Goal: Register for event/course

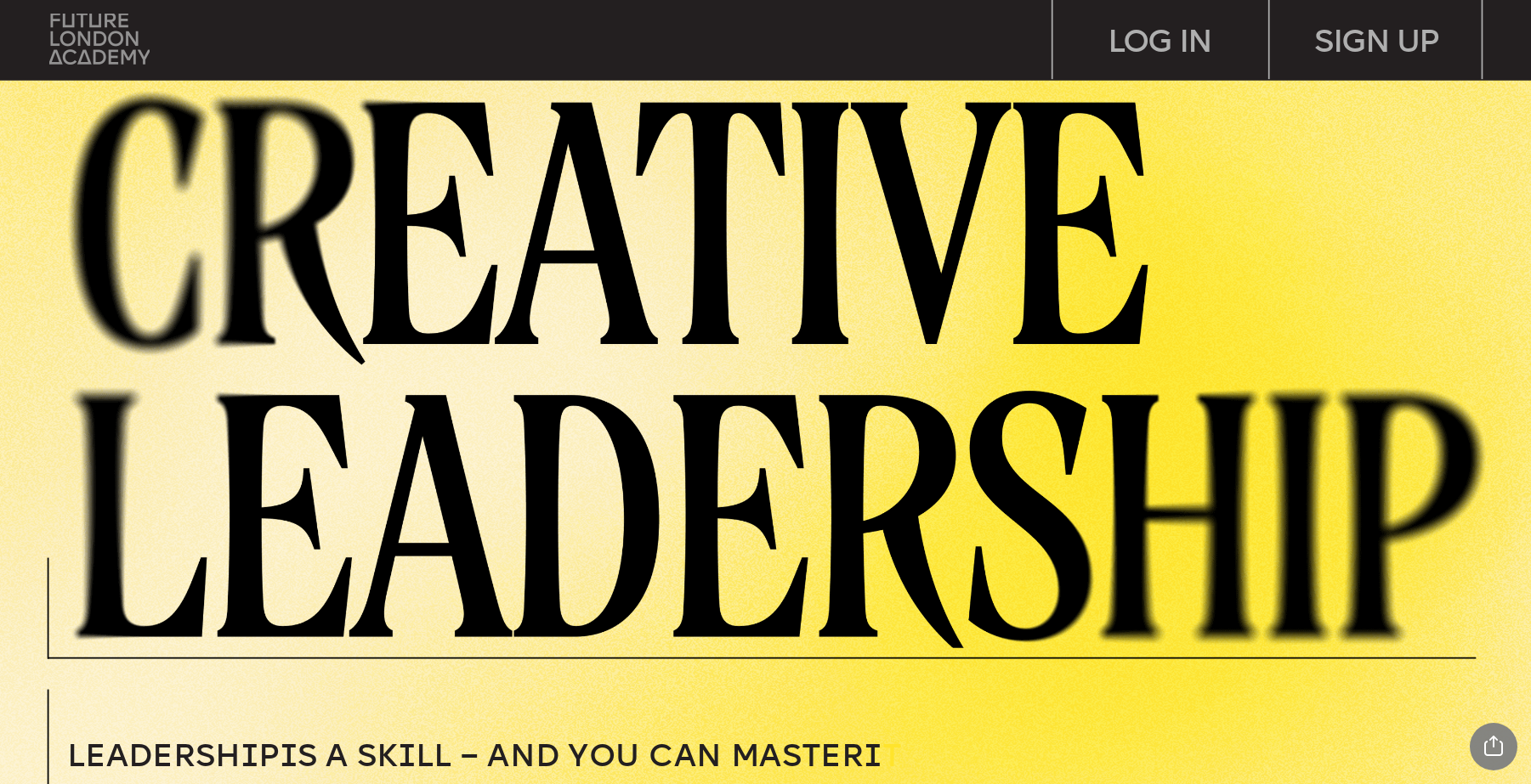
click at [108, 51] on img at bounding box center [99, 39] width 100 height 51
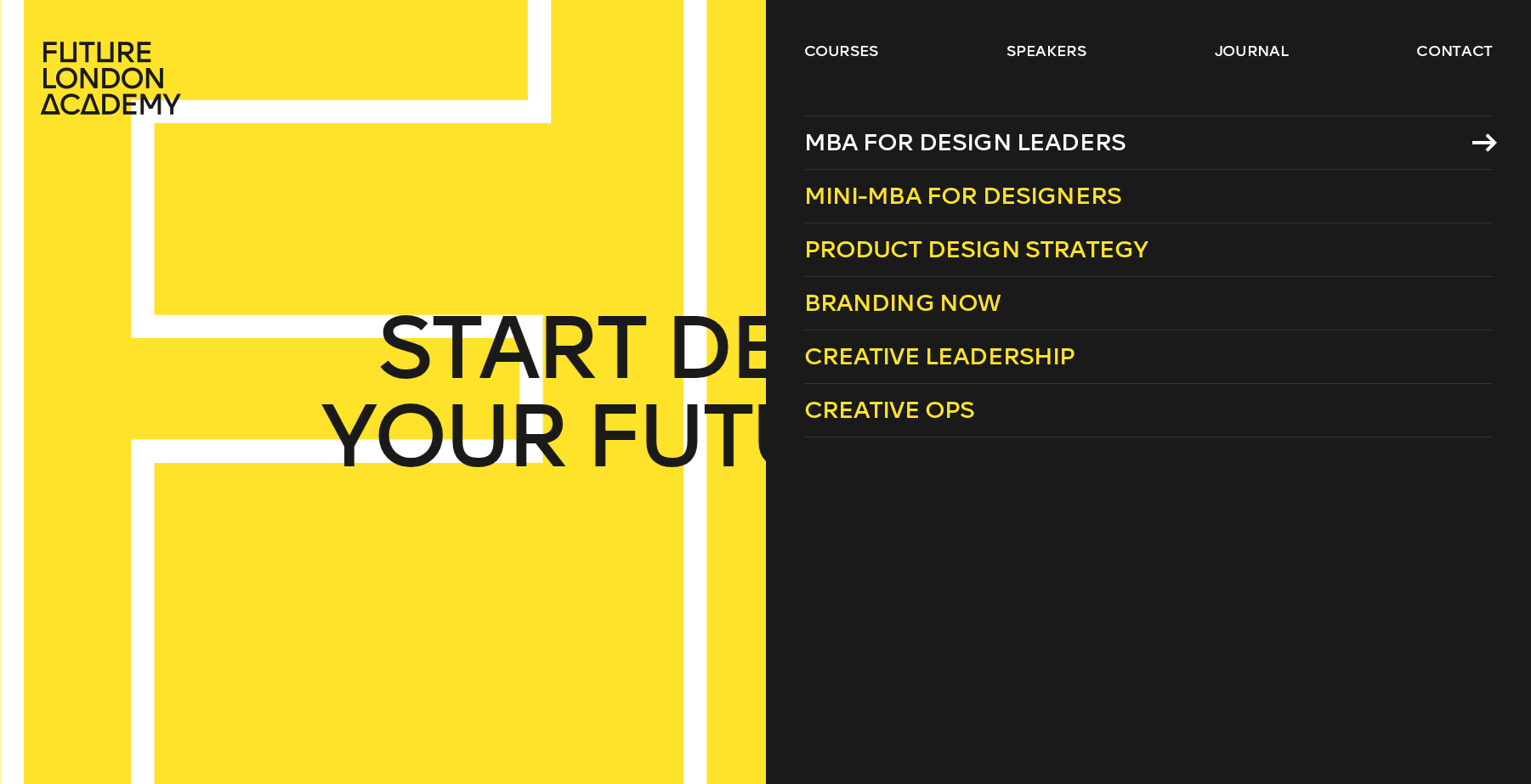
click at [897, 159] on link "MBA for Design Leaders" at bounding box center [1148, 143] width 689 height 55
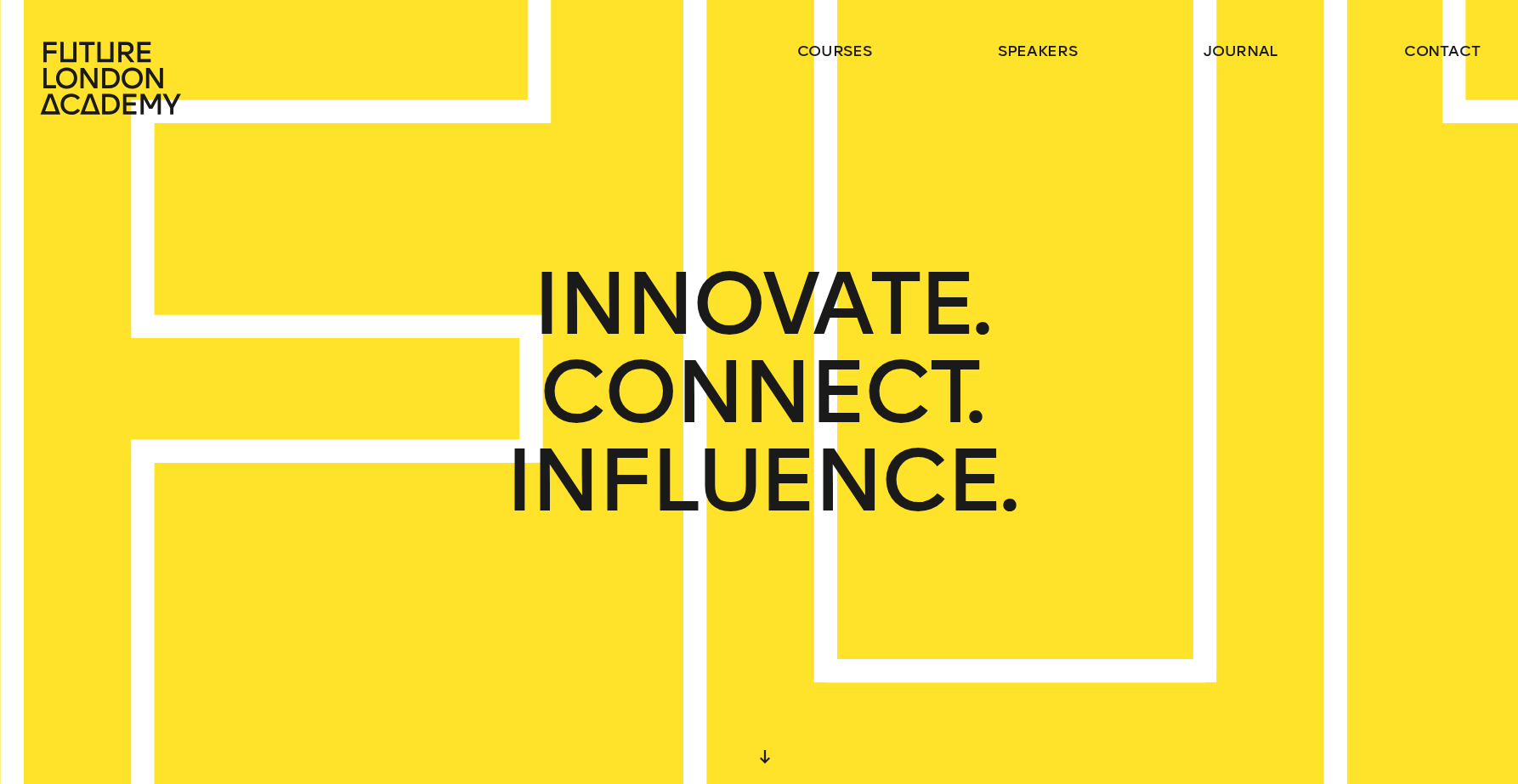
click at [877, 50] on ul "courses speakers journal contact" at bounding box center [1138, 77] width 683 height 75
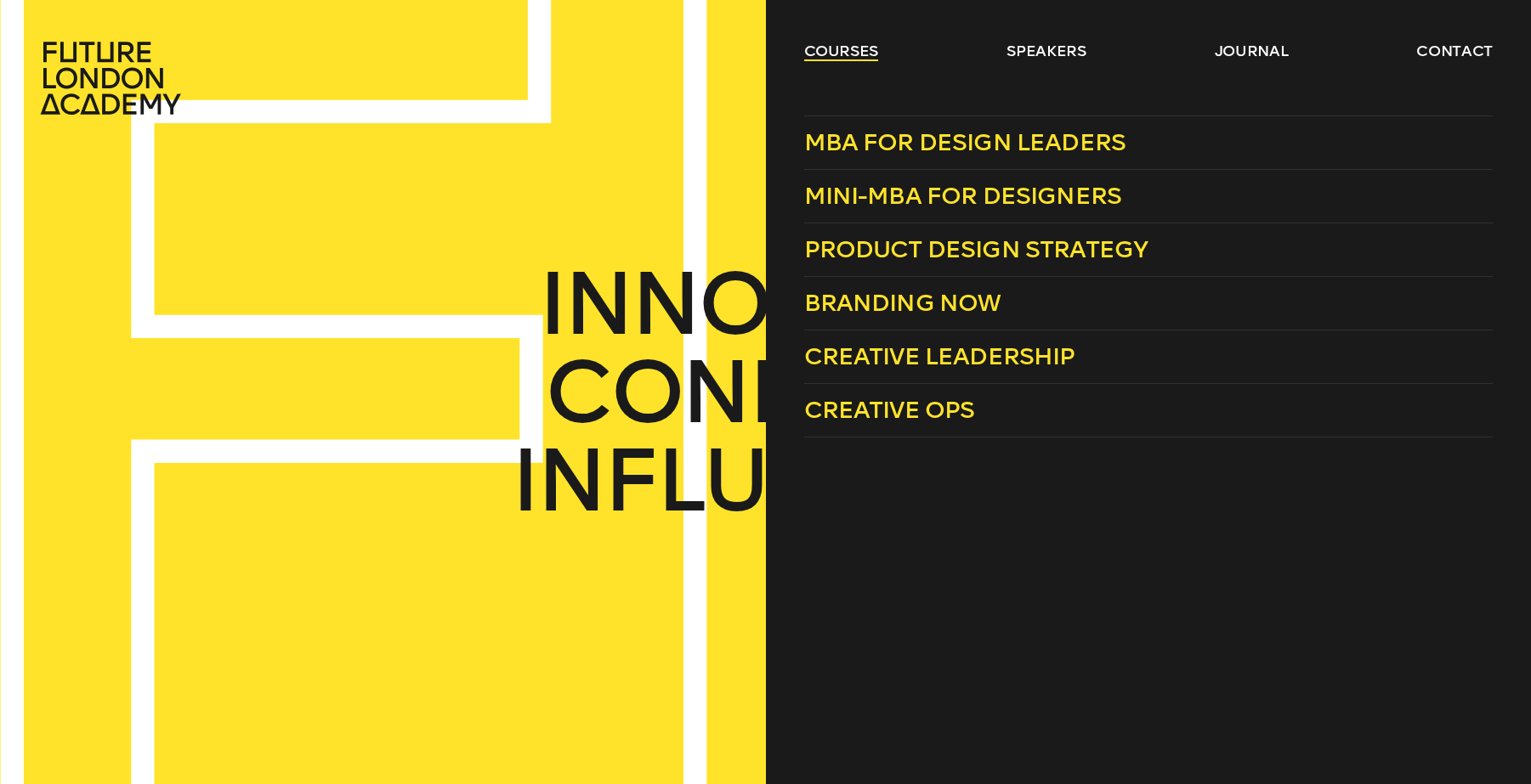
click at [829, 53] on link "courses" at bounding box center [841, 51] width 75 height 21
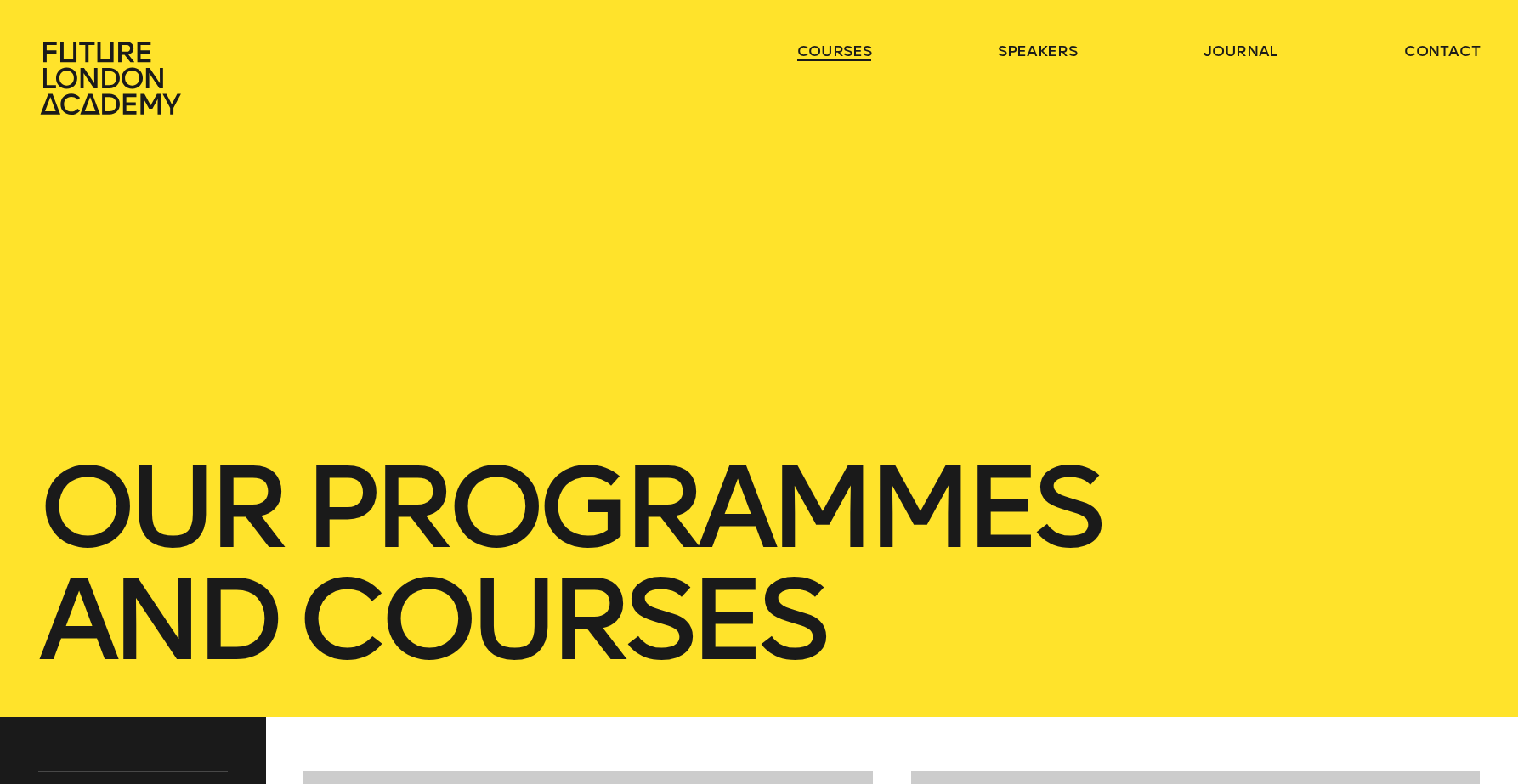
click at [830, 51] on link "courses" at bounding box center [834, 51] width 75 height 21
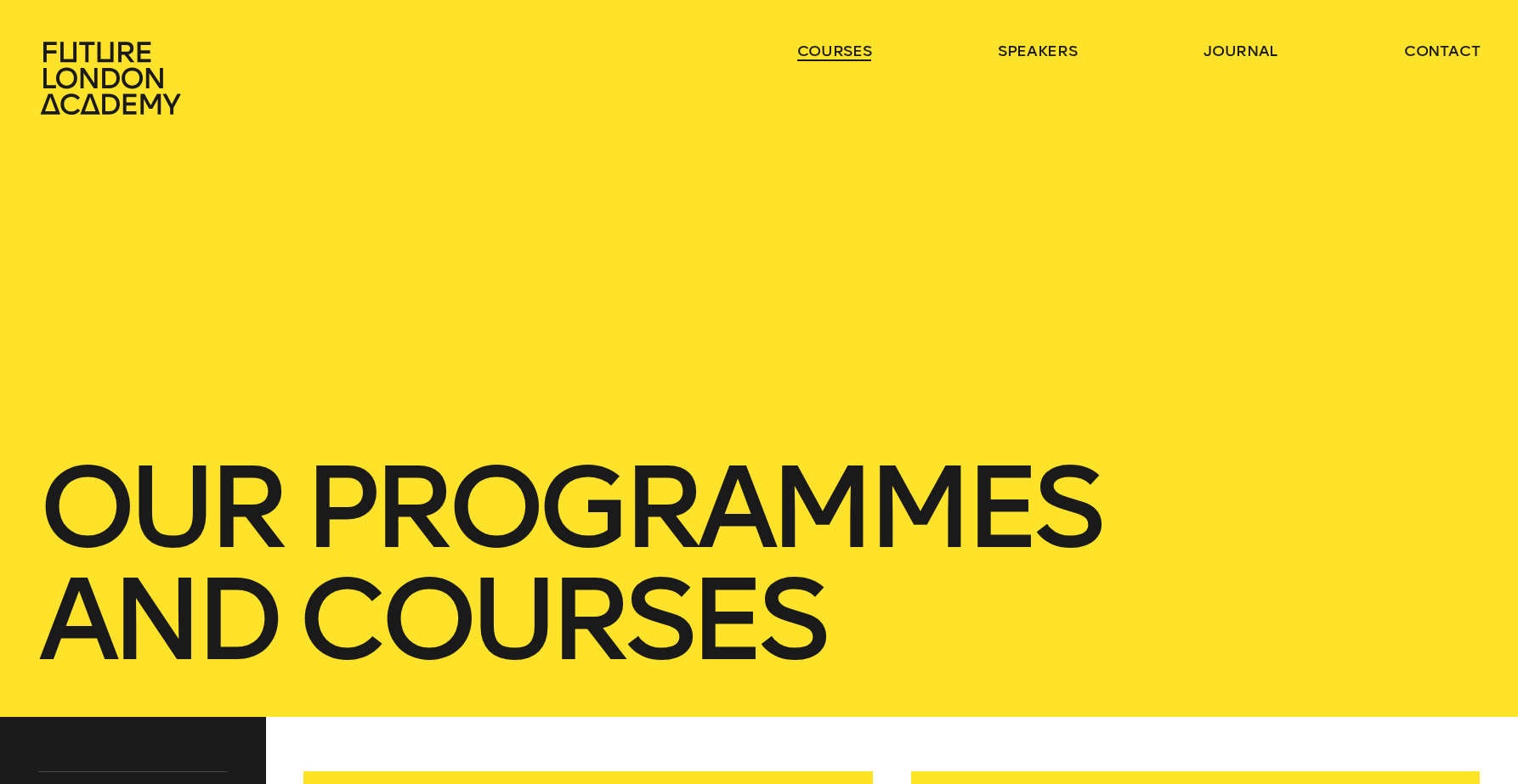
click at [854, 57] on link "courses" at bounding box center [834, 51] width 75 height 21
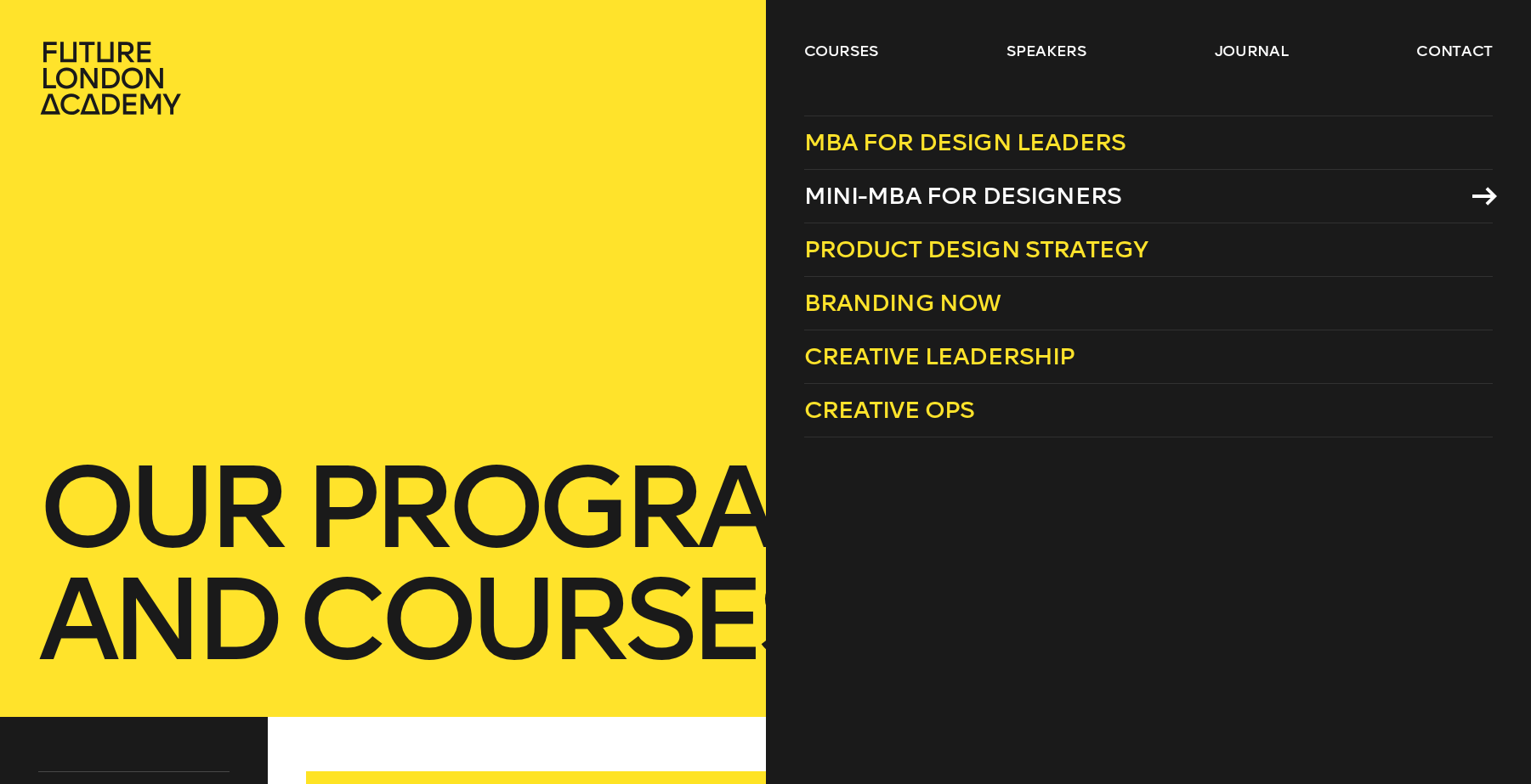
click at [1096, 197] on span "Mini-MBA for Designers" at bounding box center [963, 196] width 318 height 28
